Goal: Task Accomplishment & Management: Use online tool/utility

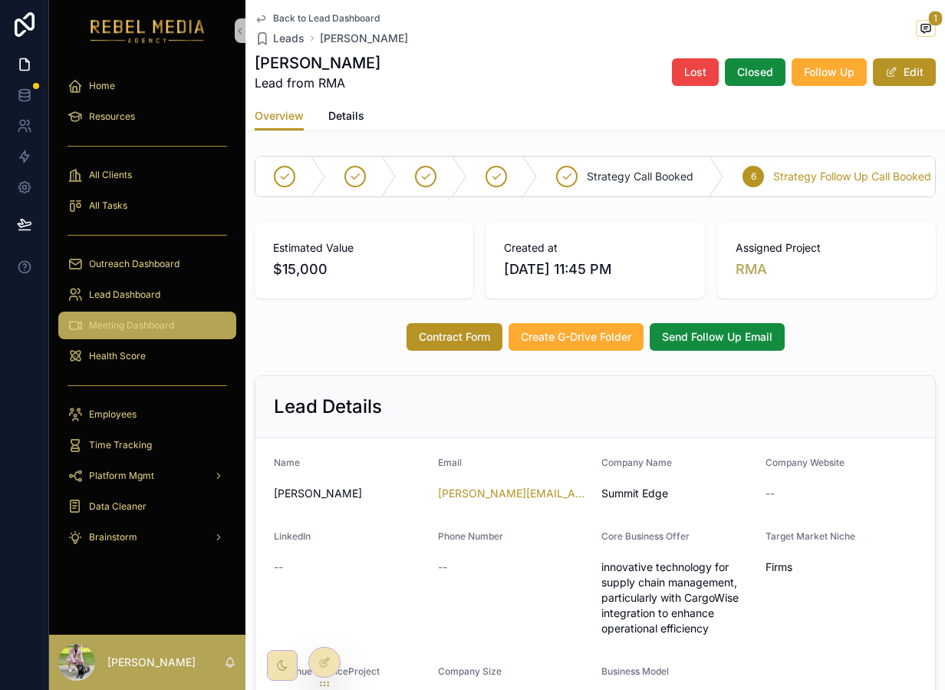
click at [114, 311] on link "Meeting Dashboard" at bounding box center [147, 325] width 178 height 28
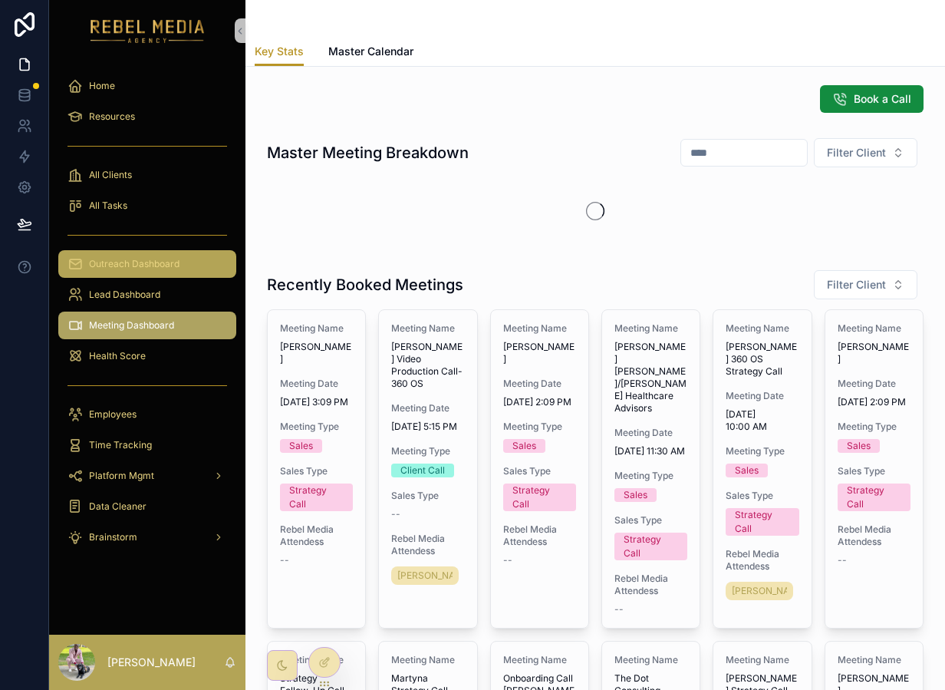
click at [151, 268] on span "Outreach Dashboard" at bounding box center [134, 264] width 91 height 12
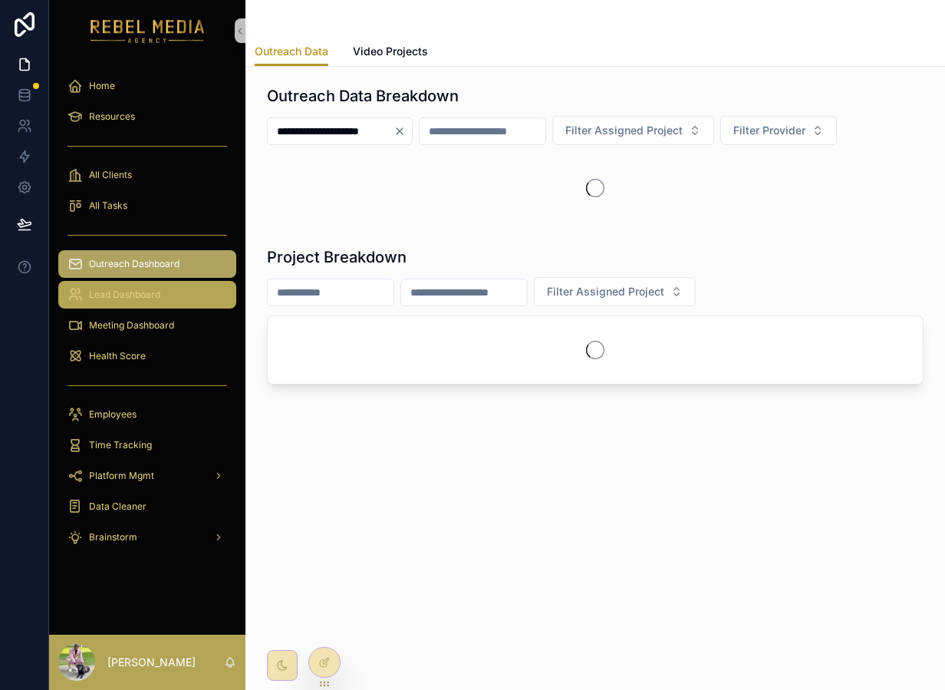
click at [137, 299] on span "Lead Dashboard" at bounding box center [124, 294] width 71 height 12
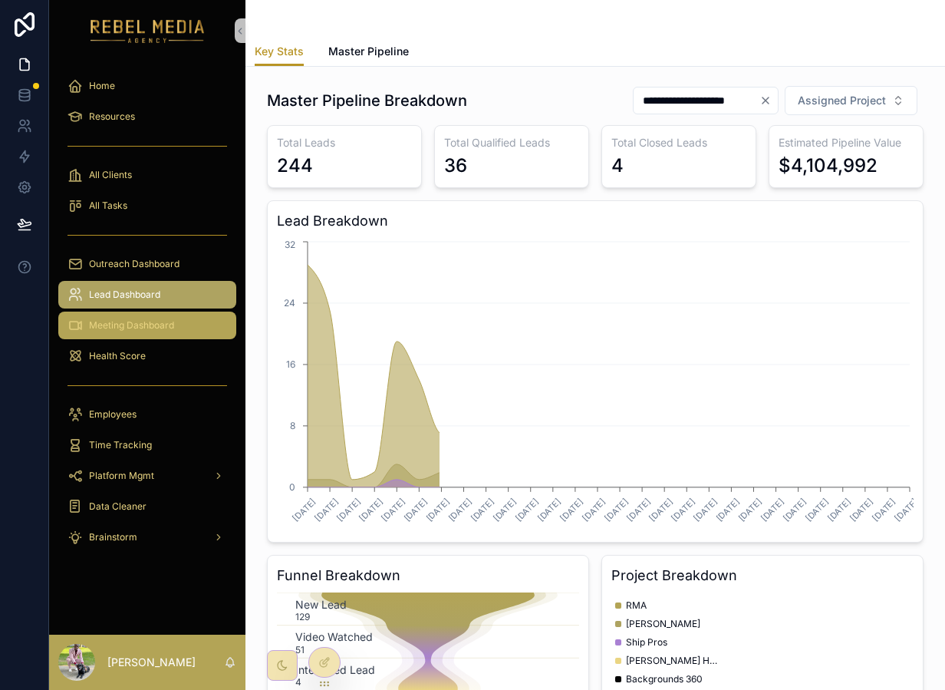
click at [165, 320] on span "Meeting Dashboard" at bounding box center [131, 325] width 85 height 12
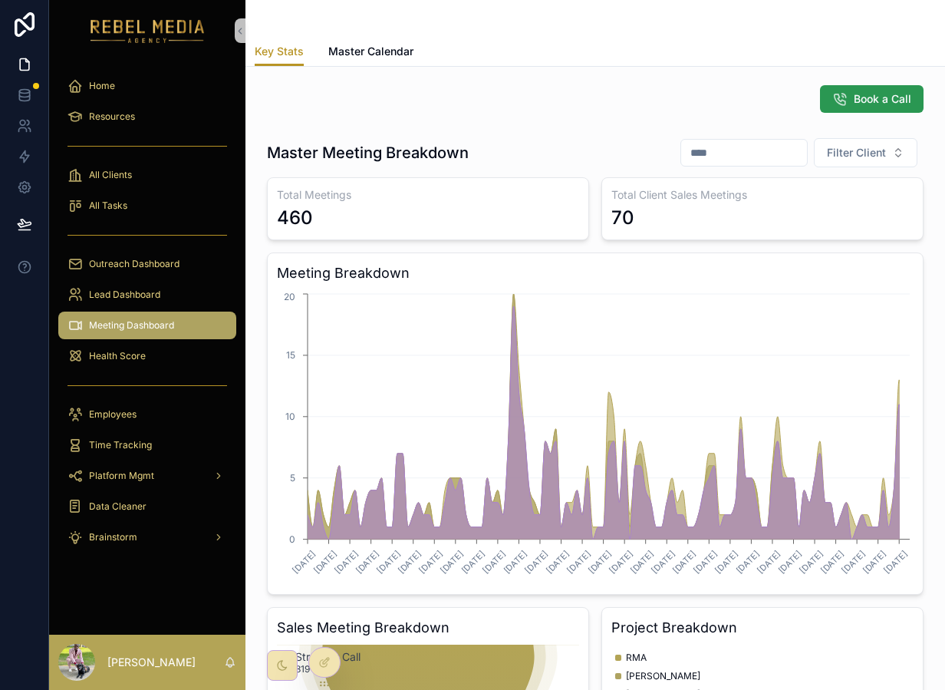
click at [849, 107] on button "Book a Call" at bounding box center [872, 99] width 104 height 28
